Goal: Find specific page/section: Find specific page/section

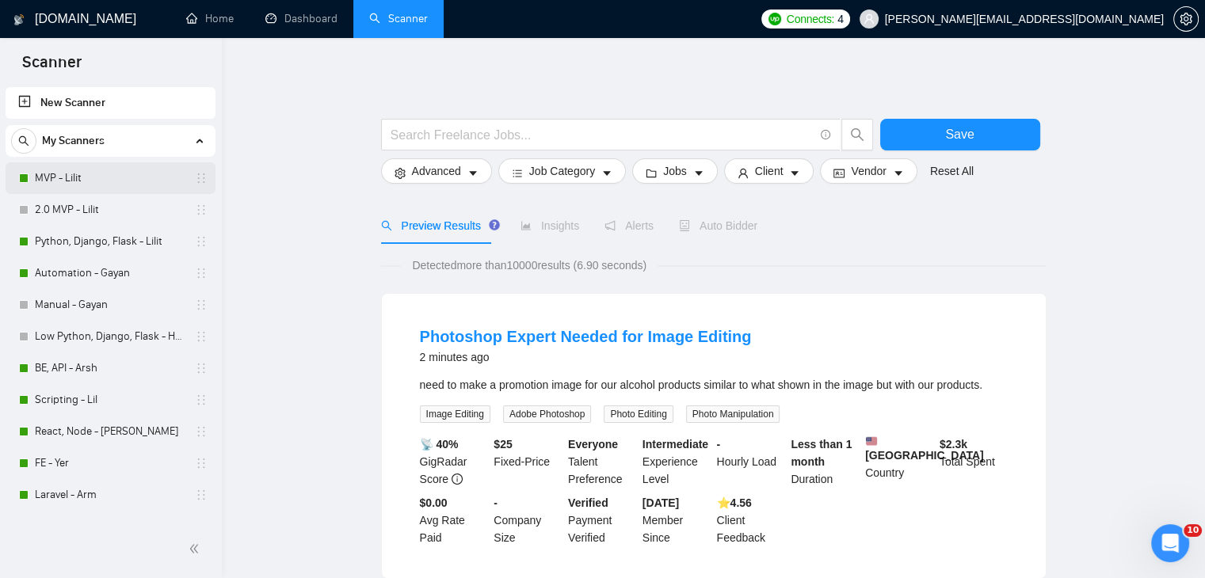
click at [105, 183] on link "MVP - Lilit" at bounding box center [110, 178] width 151 height 32
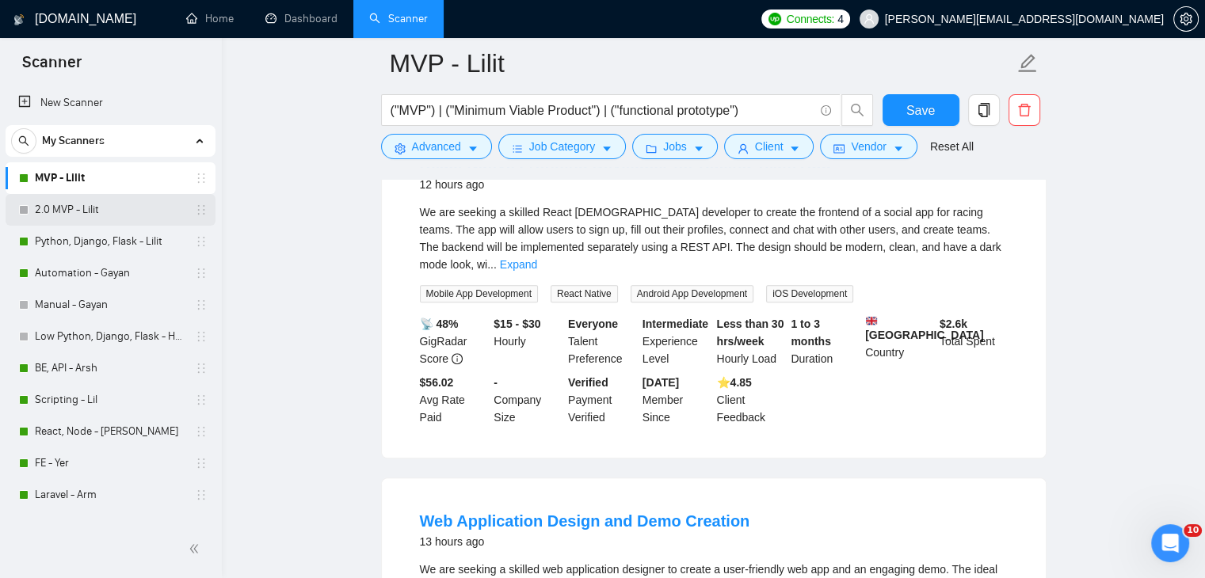
scroll to position [951, 0]
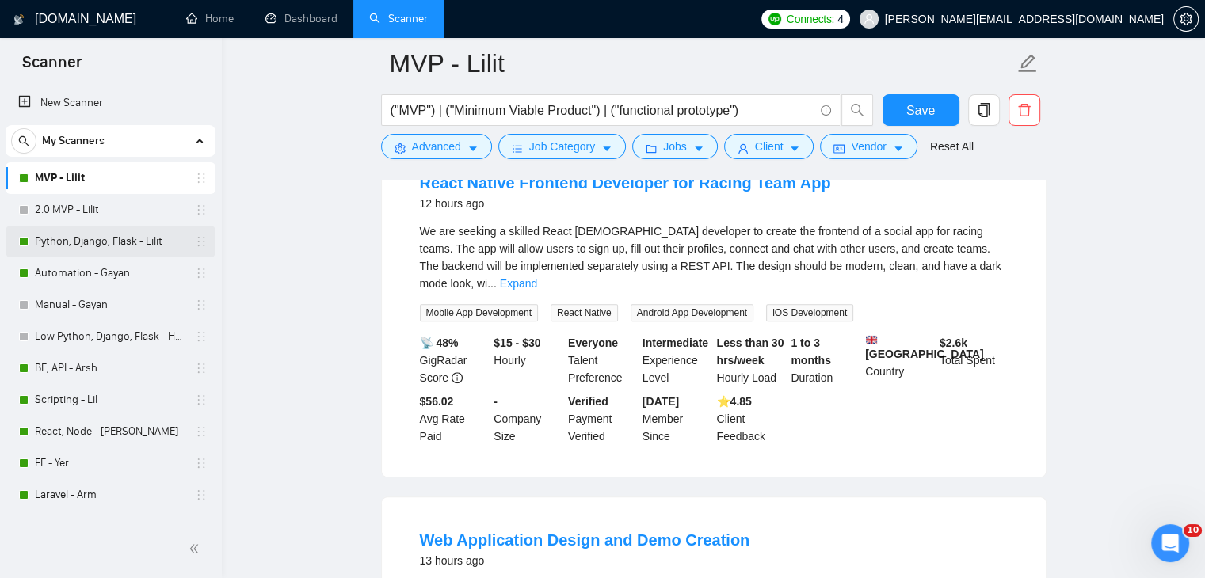
click at [121, 245] on link "Python, Django, Flask - Lilit" at bounding box center [110, 242] width 151 height 32
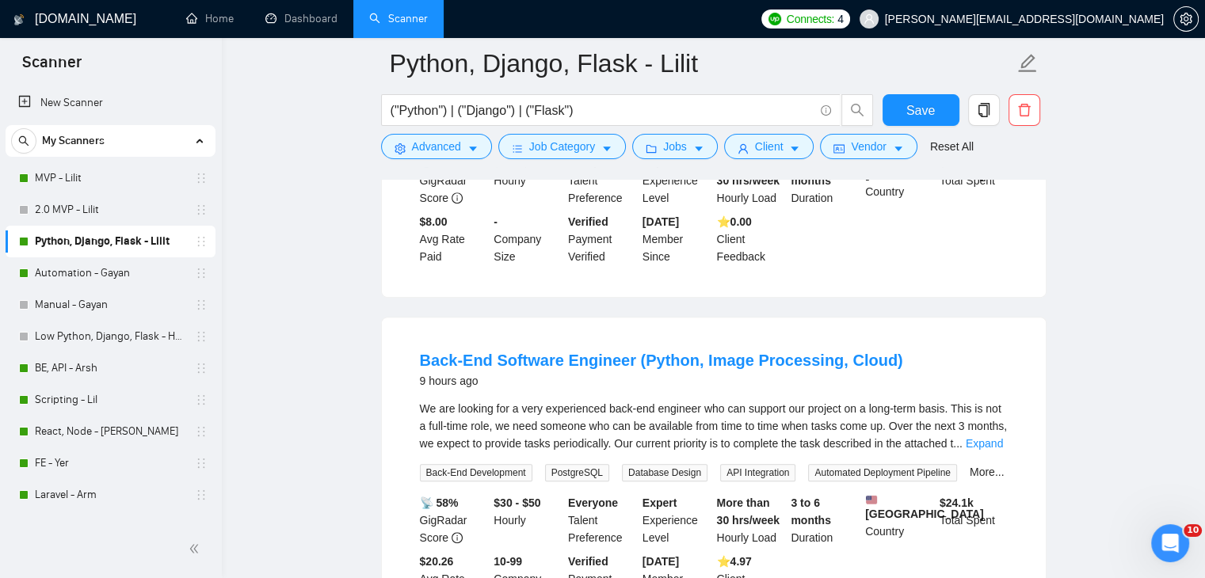
scroll to position [713, 0]
click at [101, 361] on link "BE, API - Arsh" at bounding box center [110, 369] width 151 height 32
